Goal: Book appointment/travel/reservation

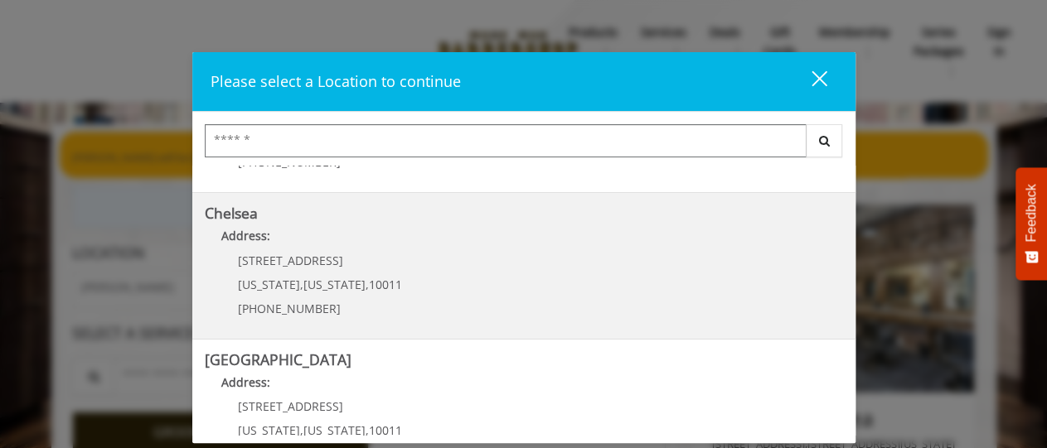
scroll to position [268, 0]
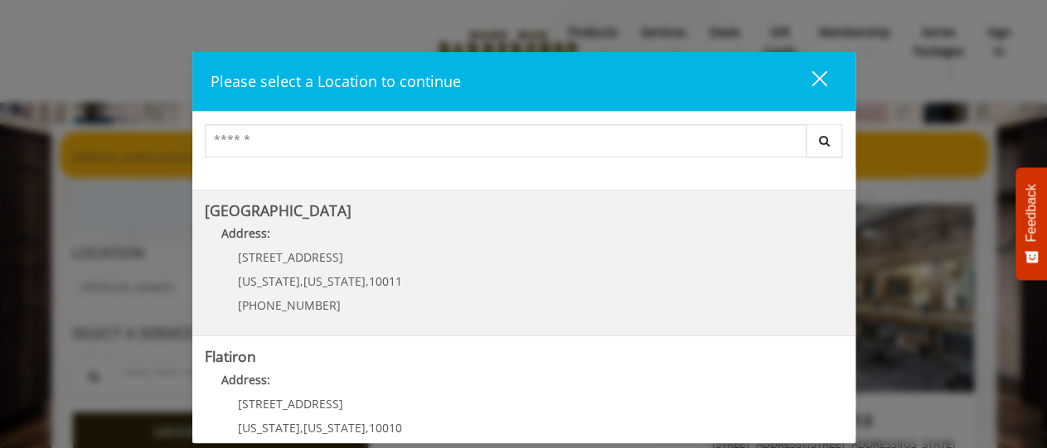
click at [432, 225] on Street "Address:" at bounding box center [524, 238] width 638 height 27
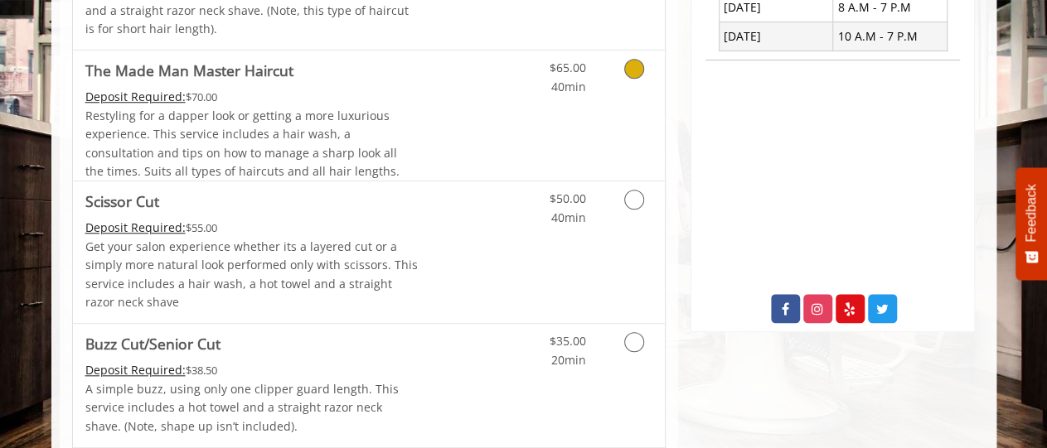
scroll to position [862, 0]
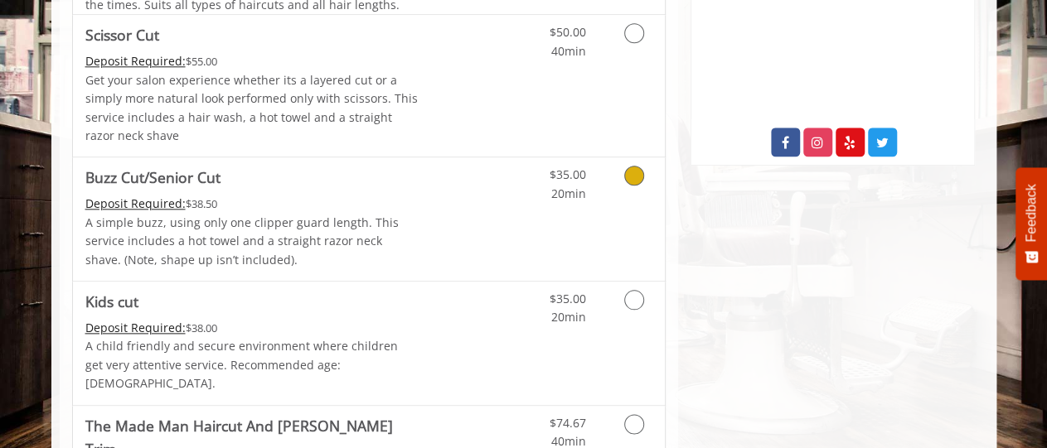
click at [630, 172] on icon "Grooming services" at bounding box center [634, 176] width 20 height 20
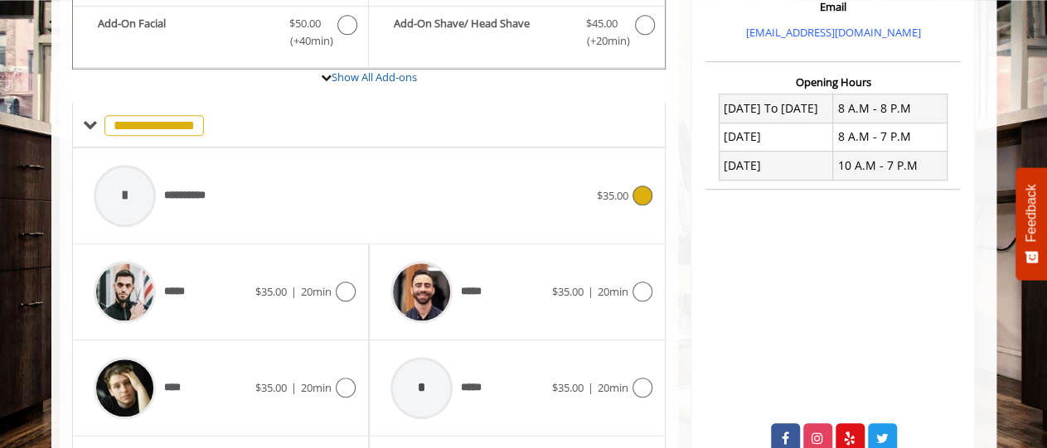
scroll to position [567, 0]
click at [347, 286] on icon at bounding box center [346, 291] width 20 height 20
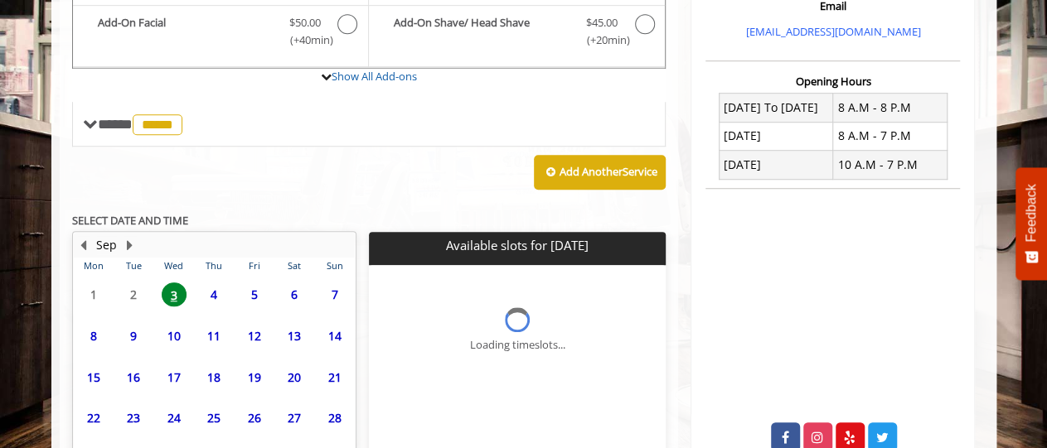
scroll to position [686, 0]
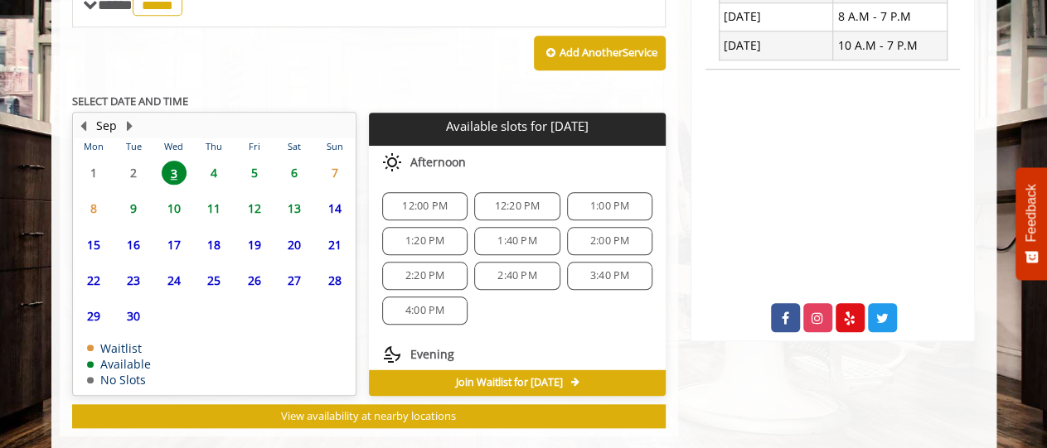
click at [128, 206] on span "9" at bounding box center [133, 208] width 25 height 24
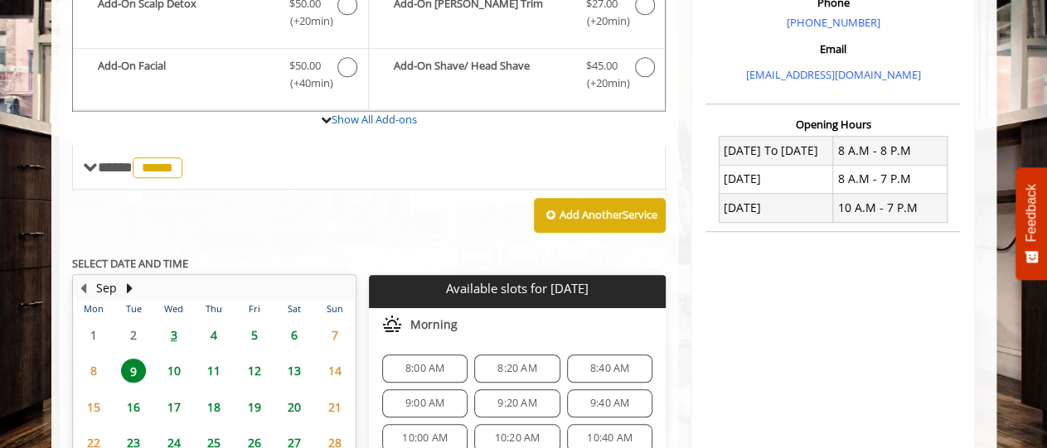
scroll to position [567, 0]
